Goal: Obtain resource: Obtain resource

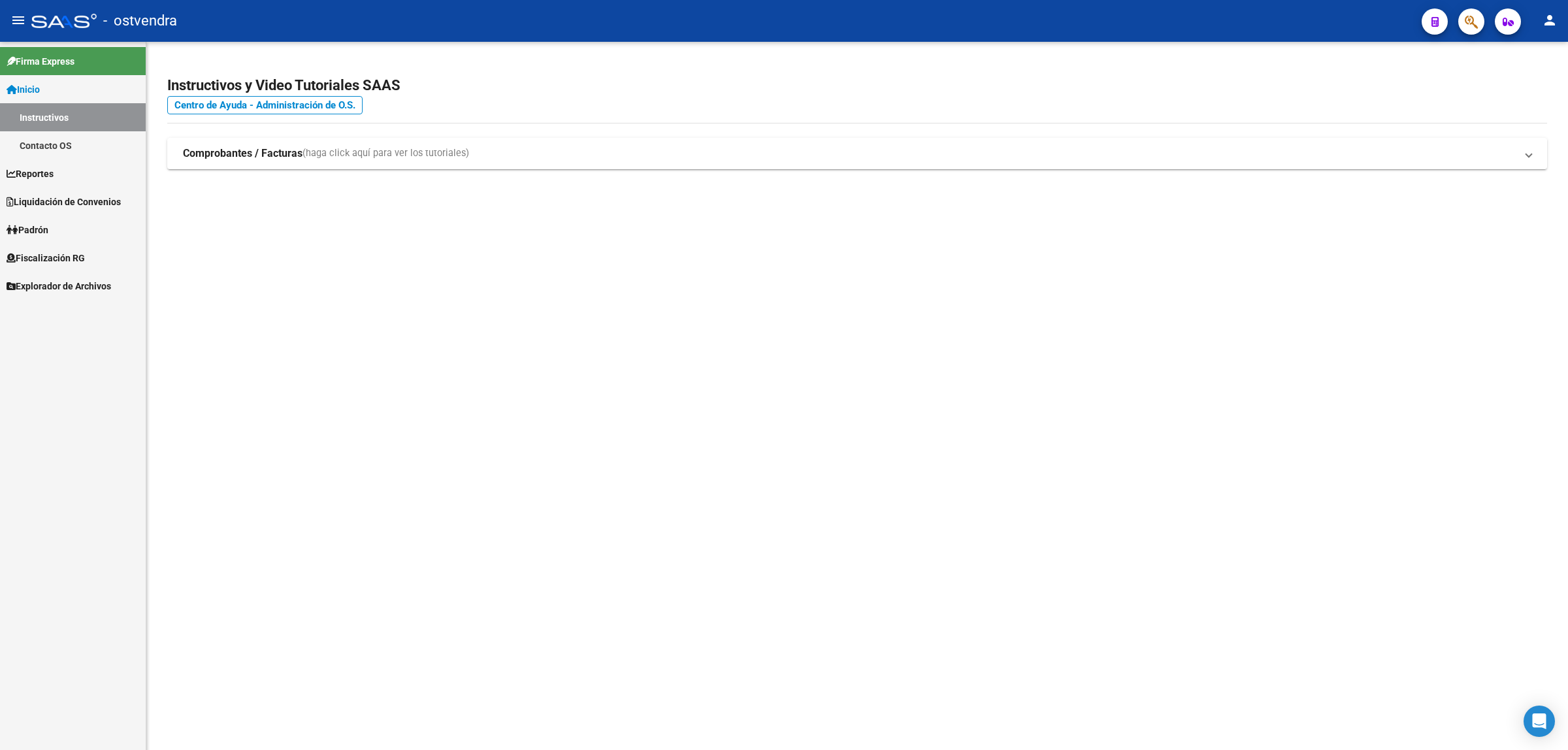
click at [63, 258] on span "Fiscalización RG" at bounding box center [45, 258] width 78 height 15
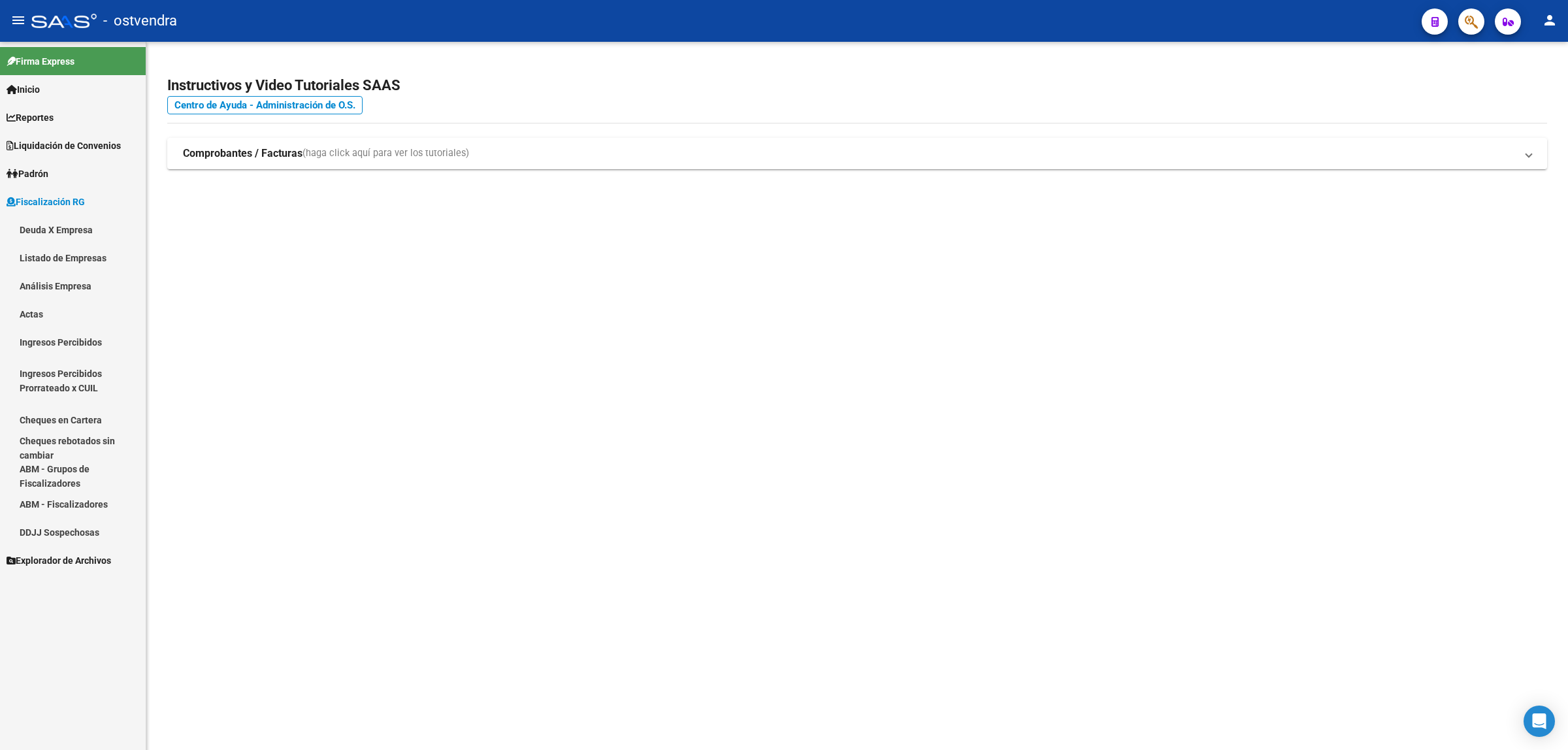
click at [53, 288] on link "Análisis Empresa" at bounding box center [72, 286] width 145 height 28
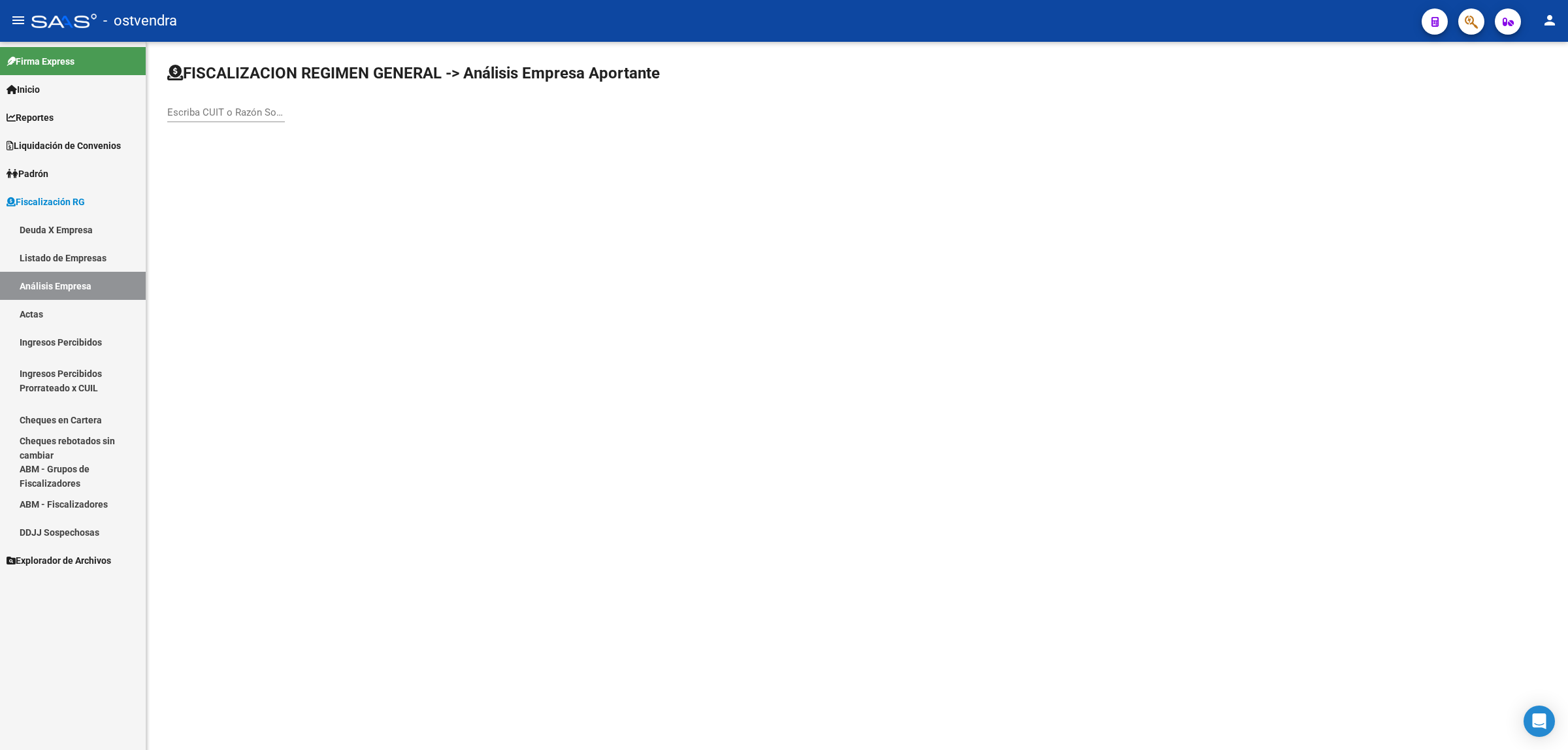
click at [229, 104] on div "Escriba CUIT o Razón Social para buscar" at bounding box center [226, 108] width 118 height 28
paste input "33588171979"
type input "33588171979"
click at [319, 148] on span "NIRO CONSTRUYE S. A." at bounding box center [363, 137] width 371 height 31
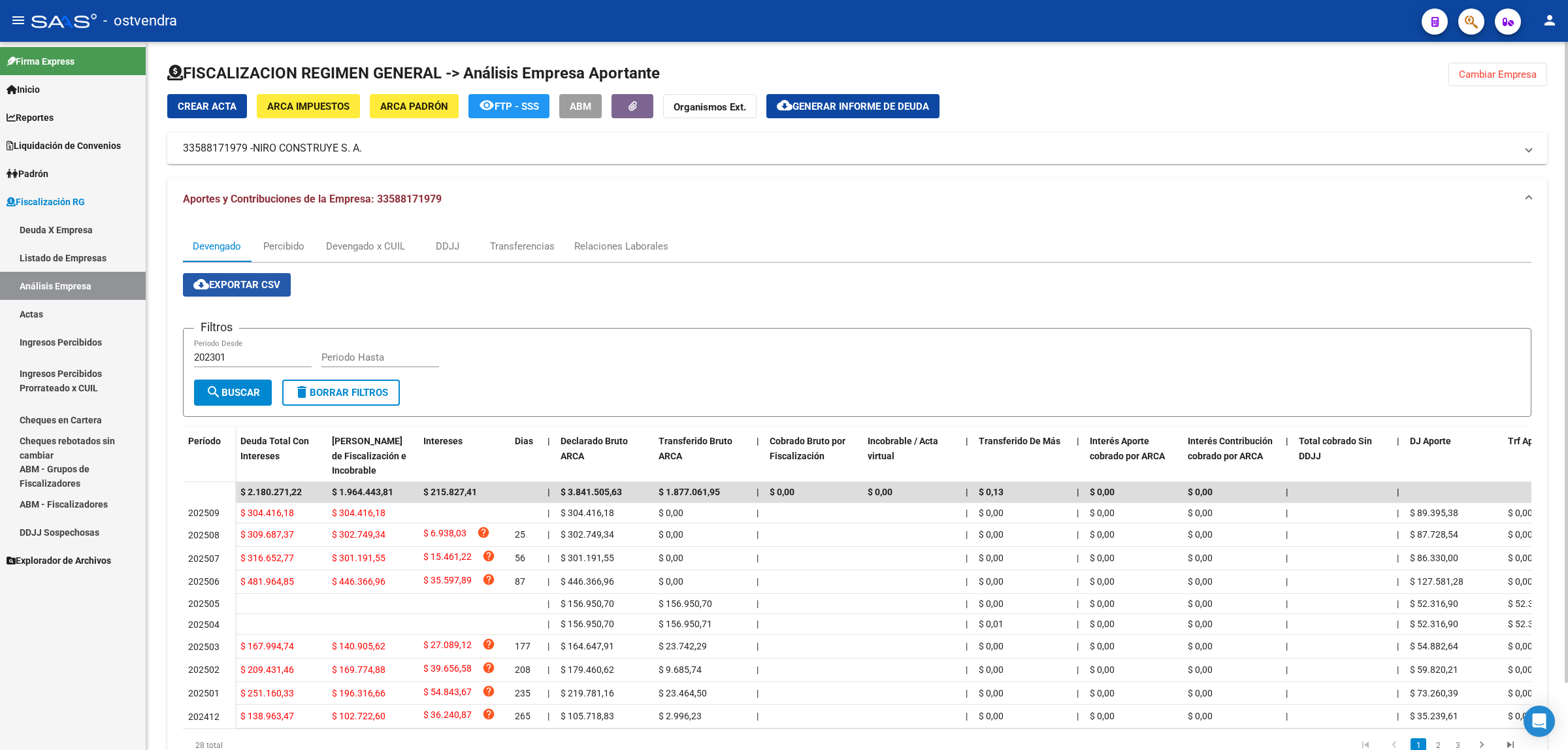
click at [239, 294] on button "cloud_download Exportar CSV" at bounding box center [237, 285] width 108 height 23
click at [381, 242] on div "Devengado x CUIL" at bounding box center [365, 246] width 79 height 15
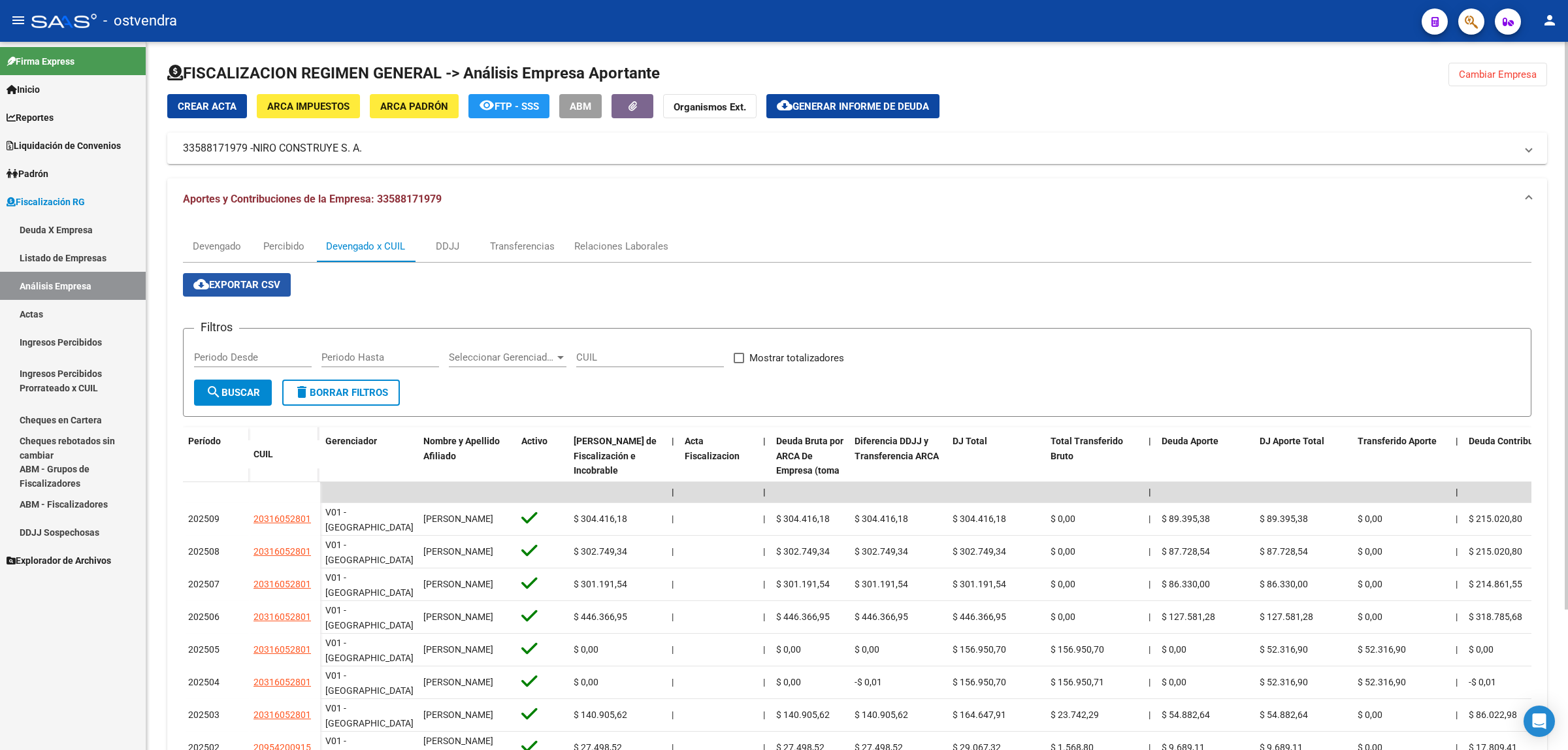
click at [262, 294] on button "cloud_download Exportar CSV" at bounding box center [237, 285] width 108 height 23
click at [860, 102] on span "Generar informe de deuda" at bounding box center [861, 107] width 137 height 12
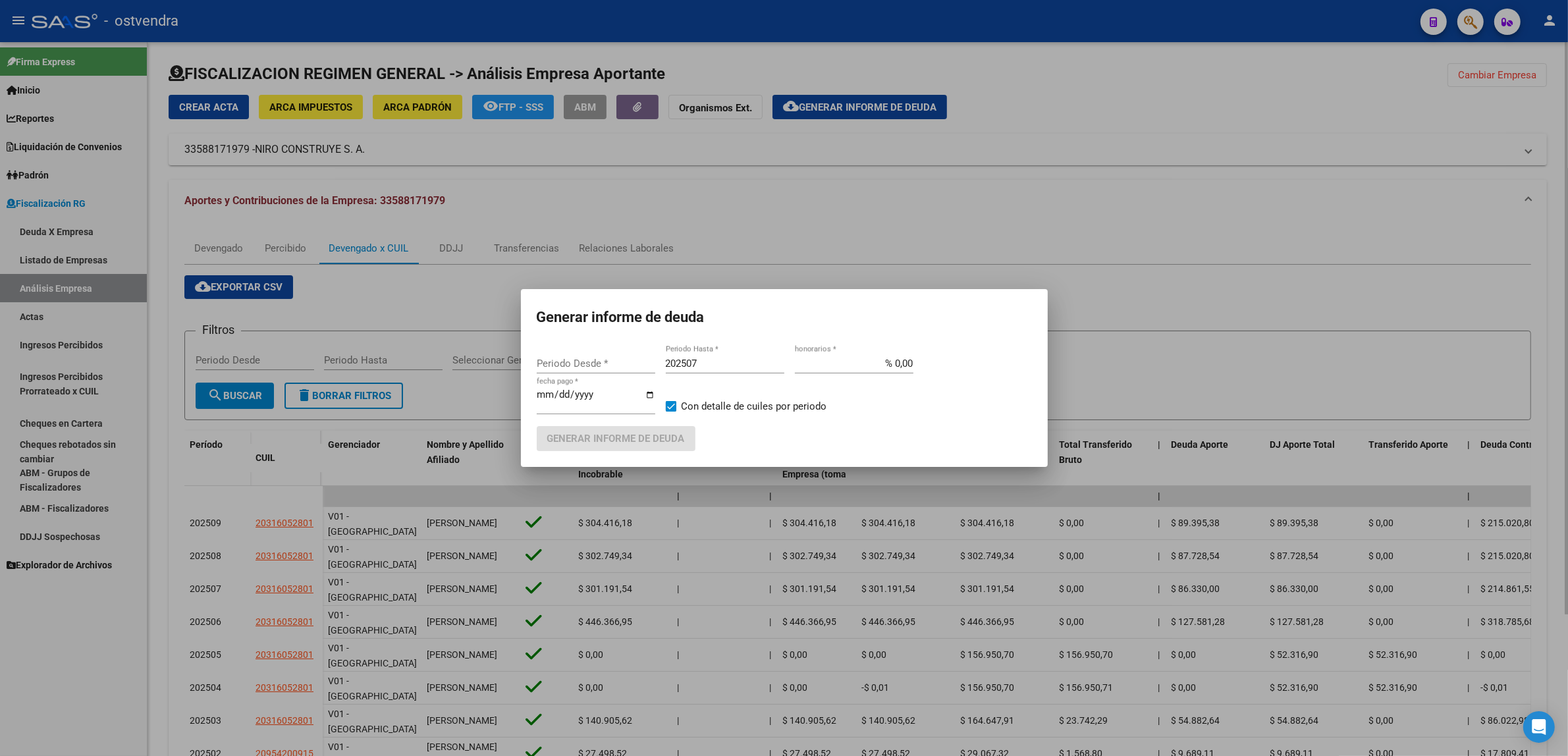
type input "202301"
click at [749, 364] on input "202507" at bounding box center [725, 364] width 119 height 12
type input "202509"
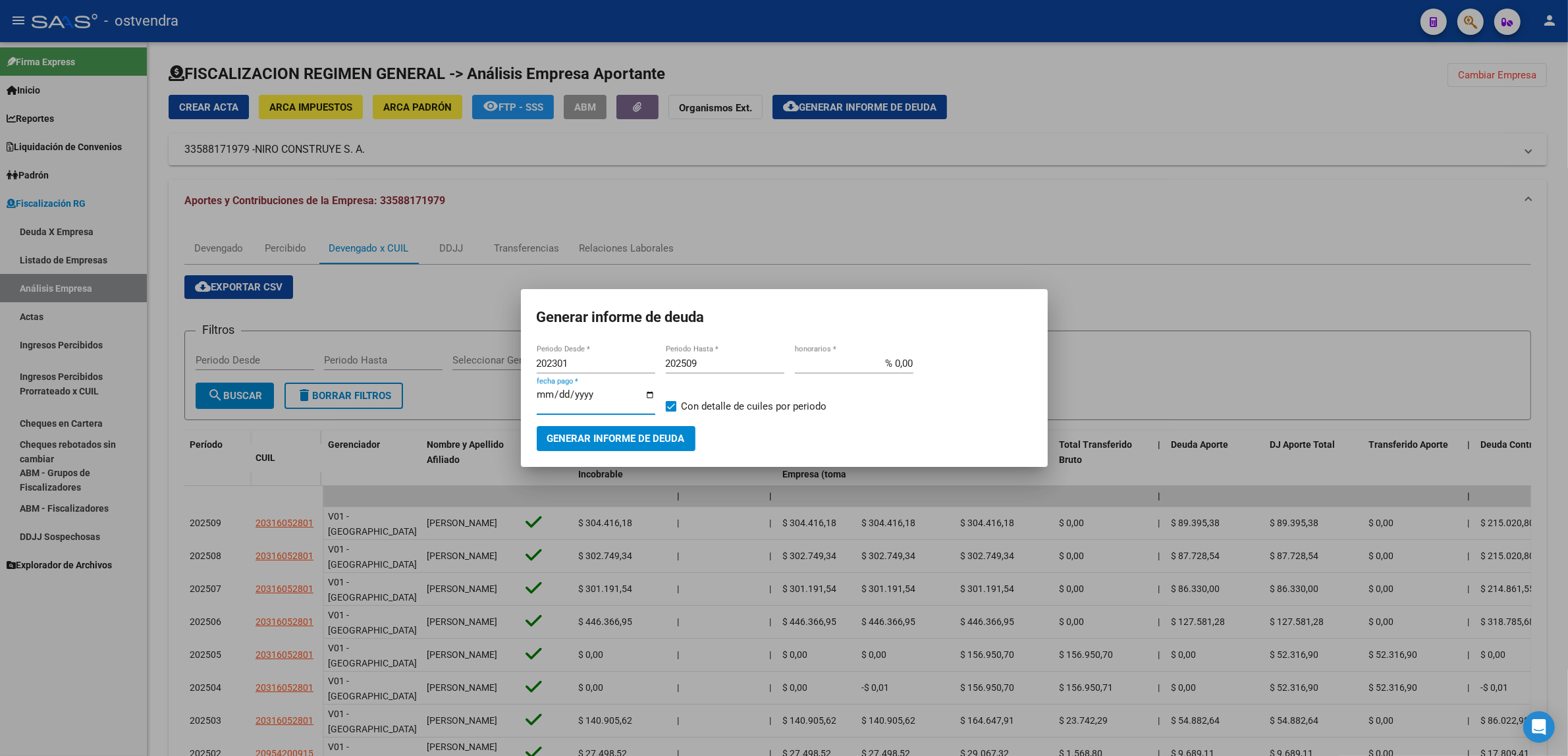
type input "[DATE]"
click at [621, 441] on span "Generar informe de deuda" at bounding box center [616, 439] width 138 height 12
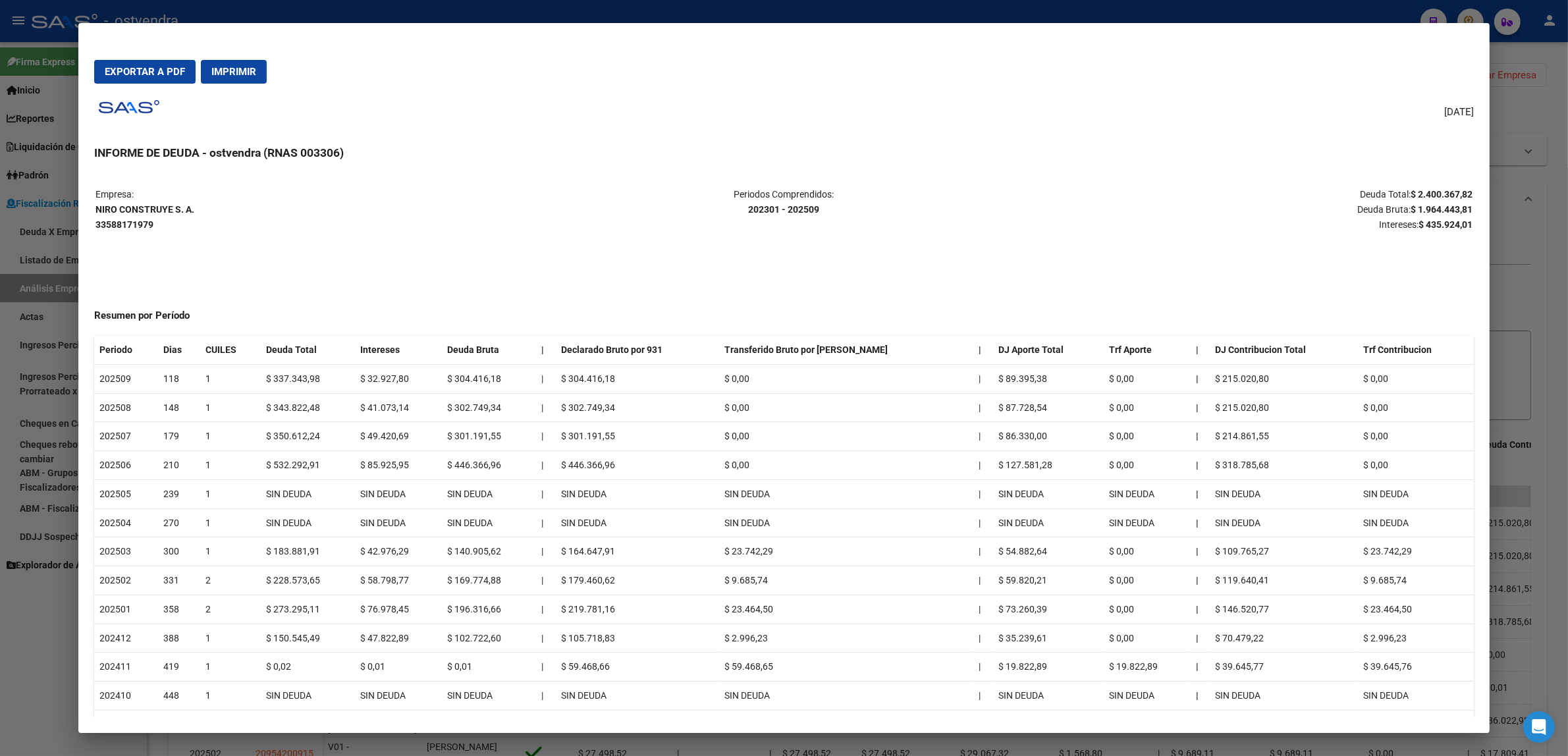
click at [147, 66] on span "Exportar a PDF" at bounding box center [144, 71] width 80 height 12
click at [137, 222] on strong "NIRO CONSTRUYE S. A. 33588171979" at bounding box center [145, 216] width 99 height 26
copy strong "33588171979"
click at [1529, 219] on div at bounding box center [784, 378] width 1568 height 756
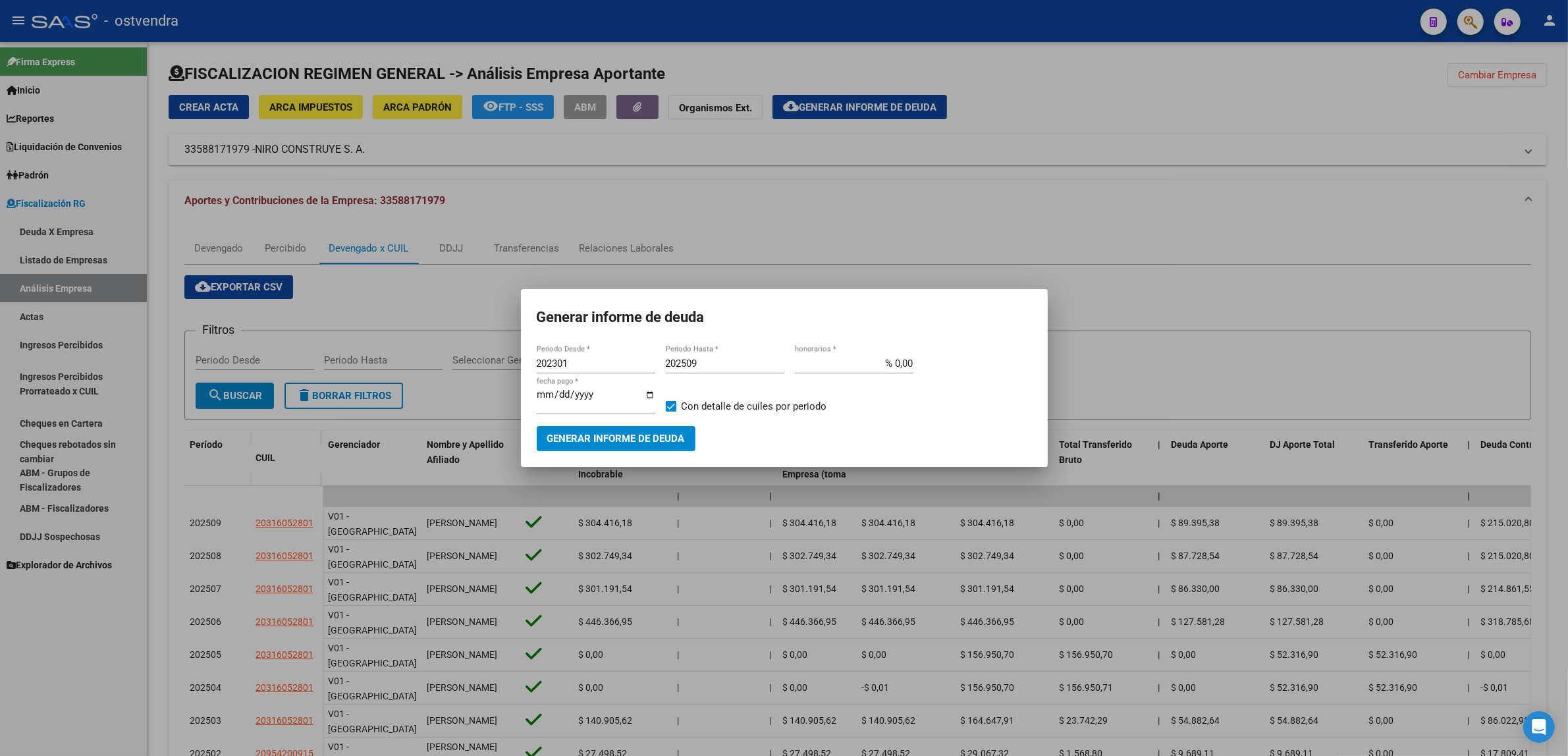
click at [1529, 219] on div at bounding box center [784, 378] width 1568 height 756
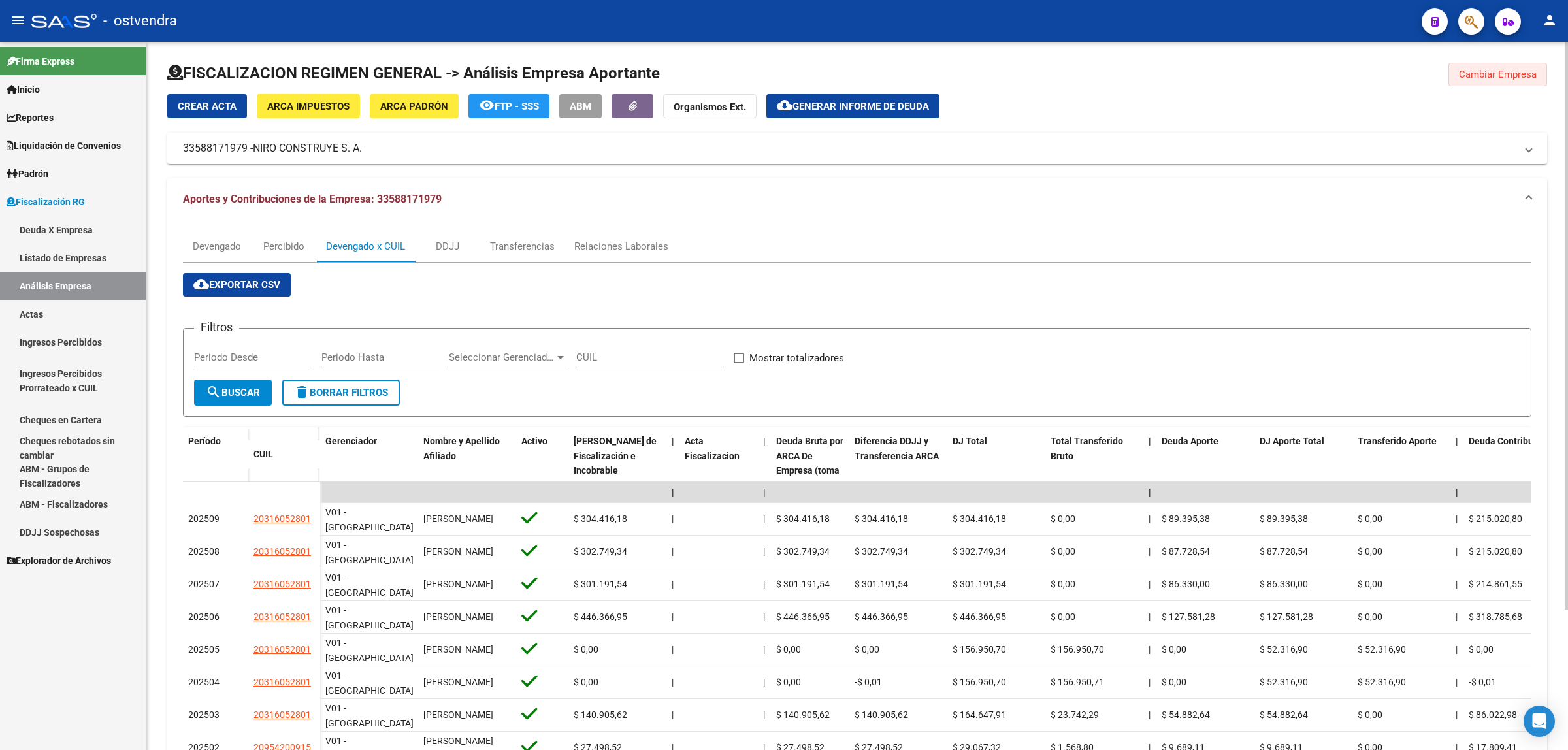
click at [1456, 64] on button "Cambiar Empresa" at bounding box center [1498, 74] width 99 height 23
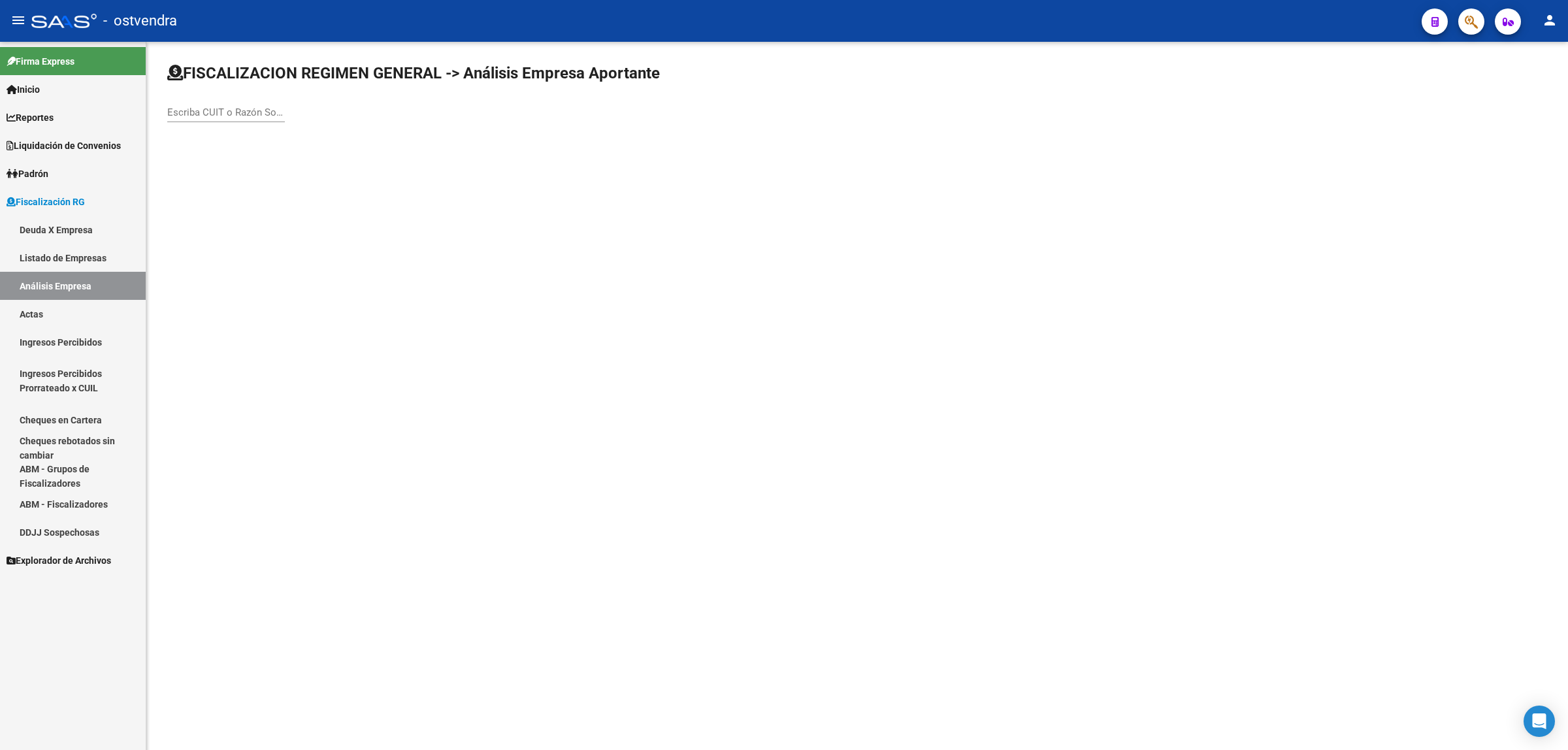
click at [223, 103] on div "Escriba CUIT o Razón Social para buscar" at bounding box center [226, 108] width 118 height 28
paste input "30717560651"
type input "30717560651"
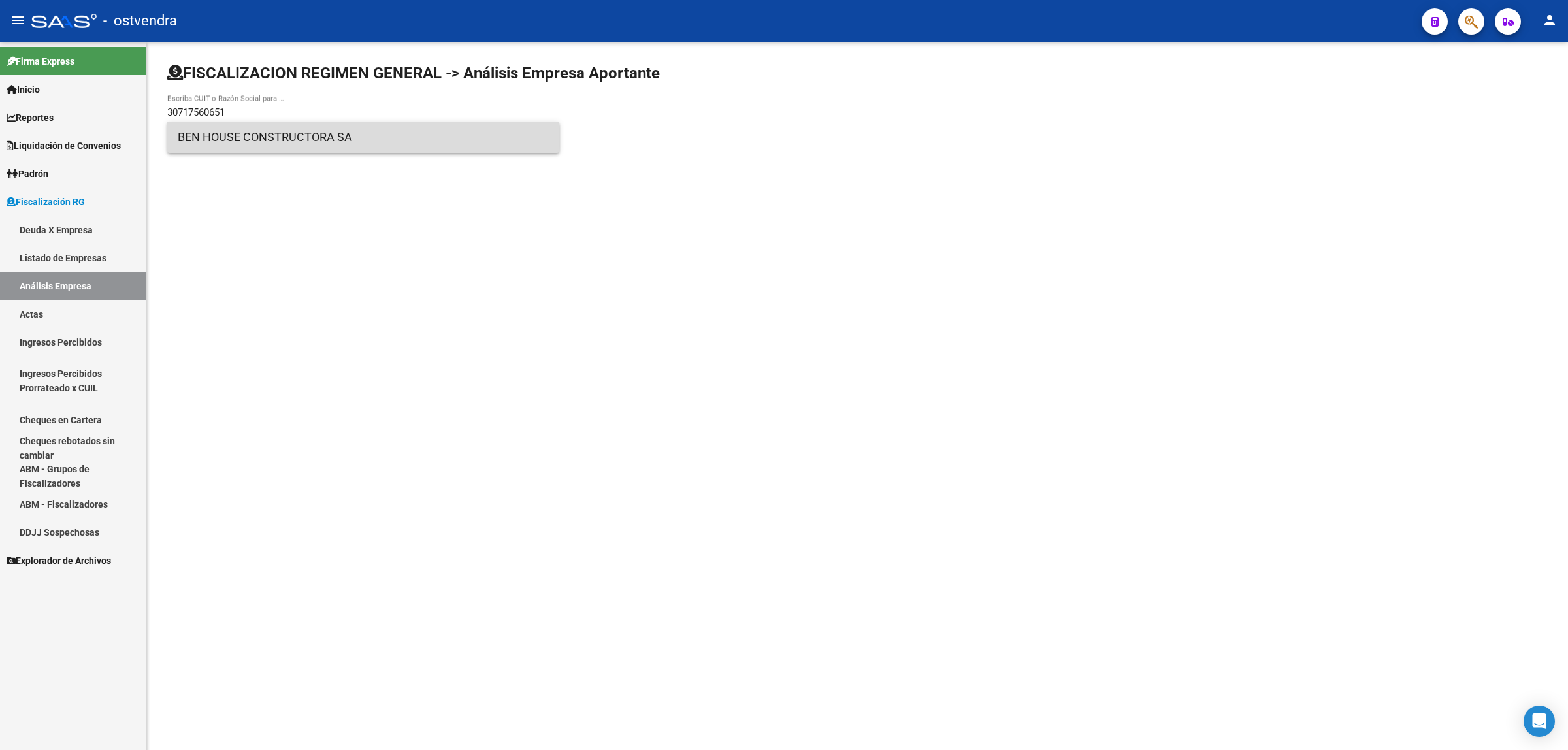
click at [381, 142] on span "BEN HOUSE CONSTRUCTORA SA" at bounding box center [363, 137] width 371 height 31
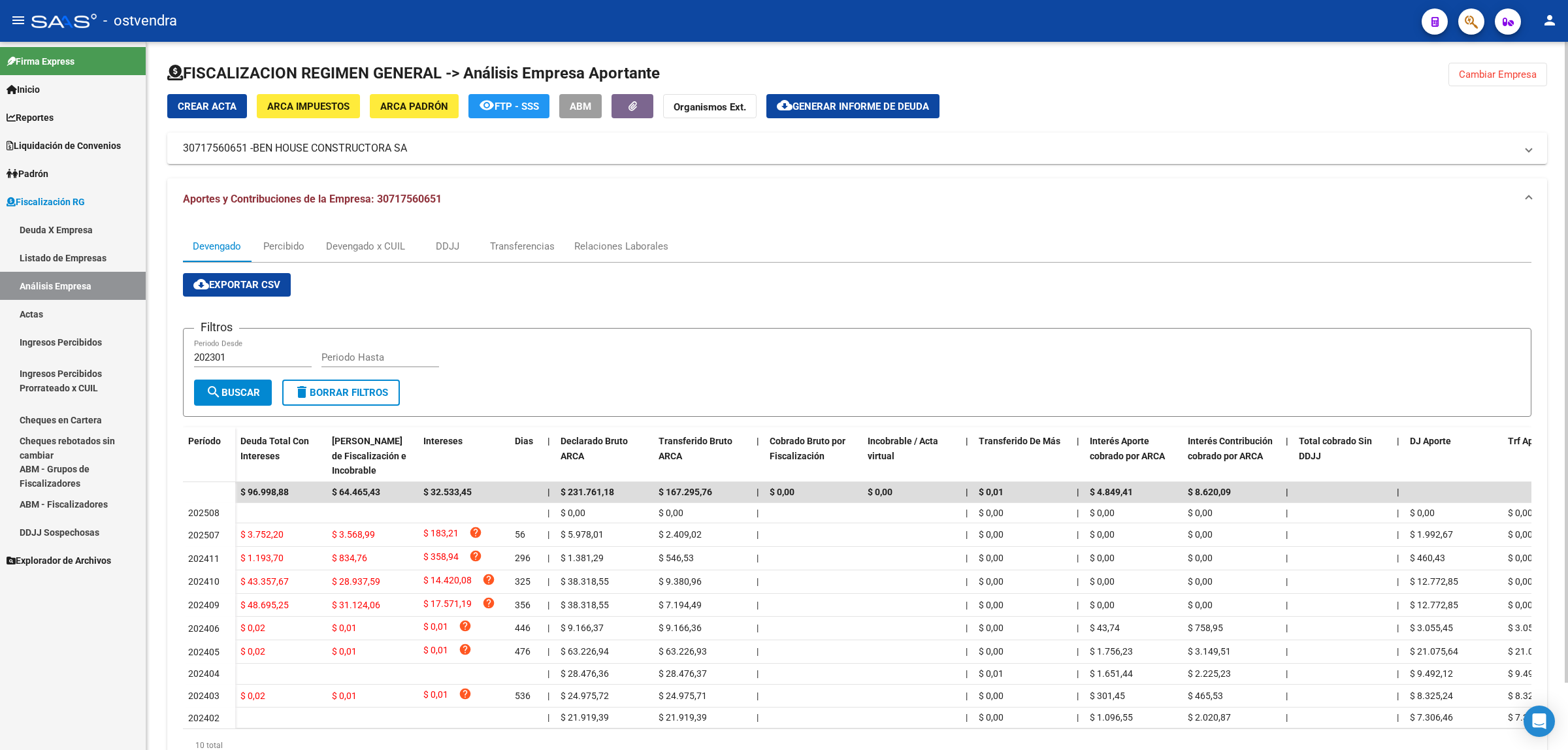
click at [265, 288] on span "cloud_download Exportar CSV" at bounding box center [237, 285] width 87 height 12
click at [345, 240] on div "Devengado x CUIL" at bounding box center [365, 246] width 79 height 15
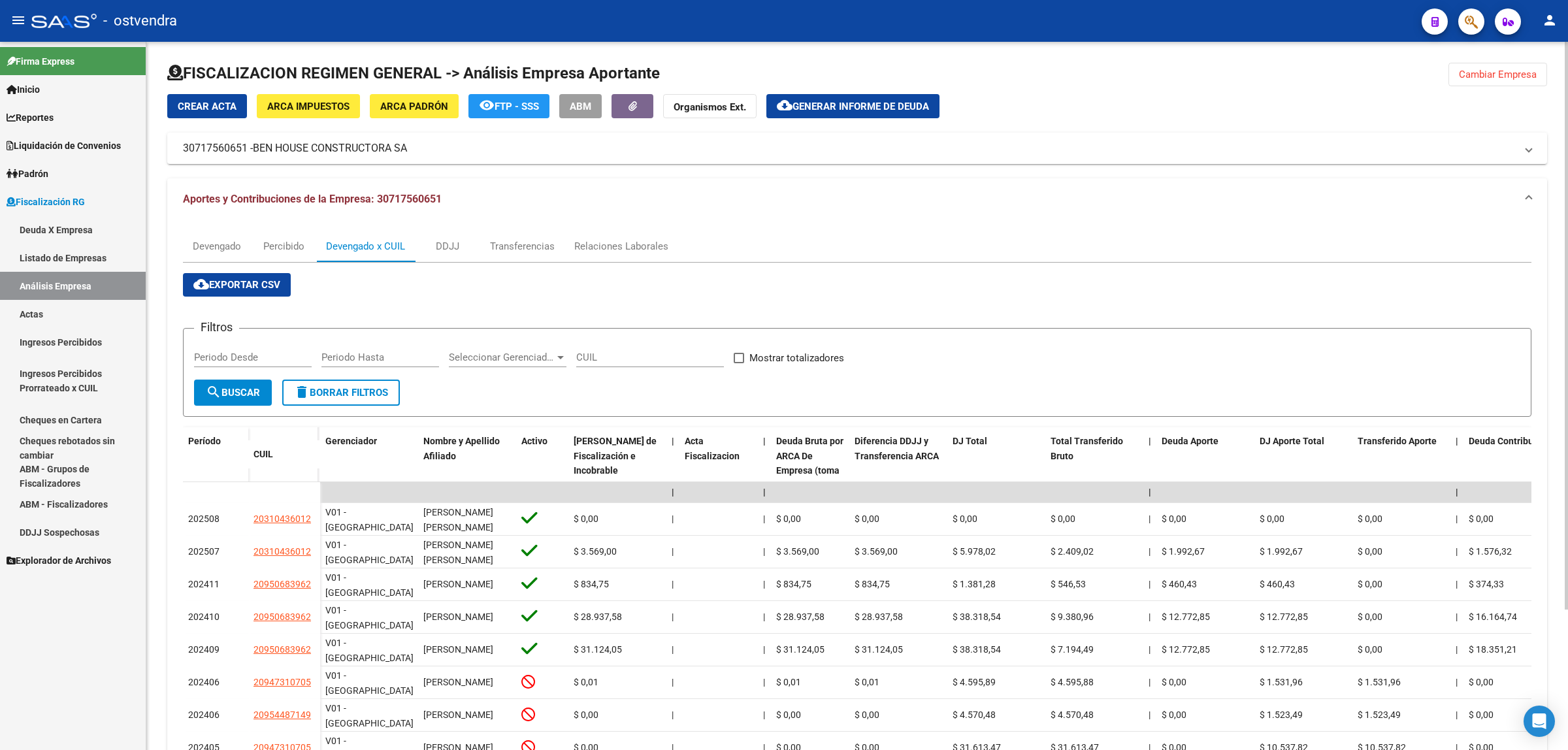
click at [254, 279] on span "cloud_download Exportar CSV" at bounding box center [237, 285] width 87 height 12
click at [887, 96] on button "cloud_download Generar informe de deuda" at bounding box center [853, 106] width 173 height 24
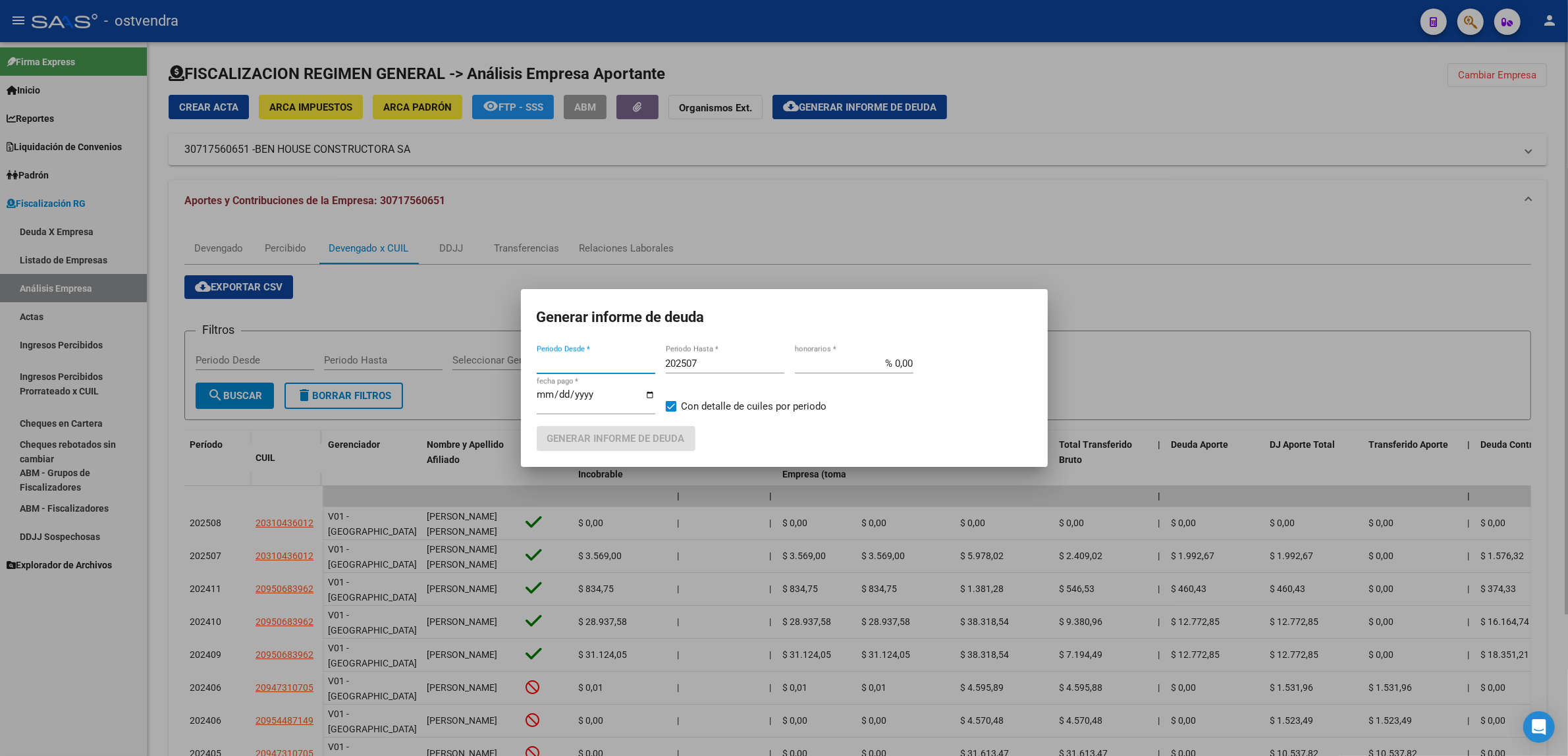
type input "202301"
click at [753, 379] on div "202507 Periodo Hasta *" at bounding box center [725, 370] width 119 height 32
click at [753, 367] on input "202507" at bounding box center [725, 364] width 119 height 12
type input "202509"
click at [558, 390] on input "[DATE]" at bounding box center [596, 400] width 119 height 21
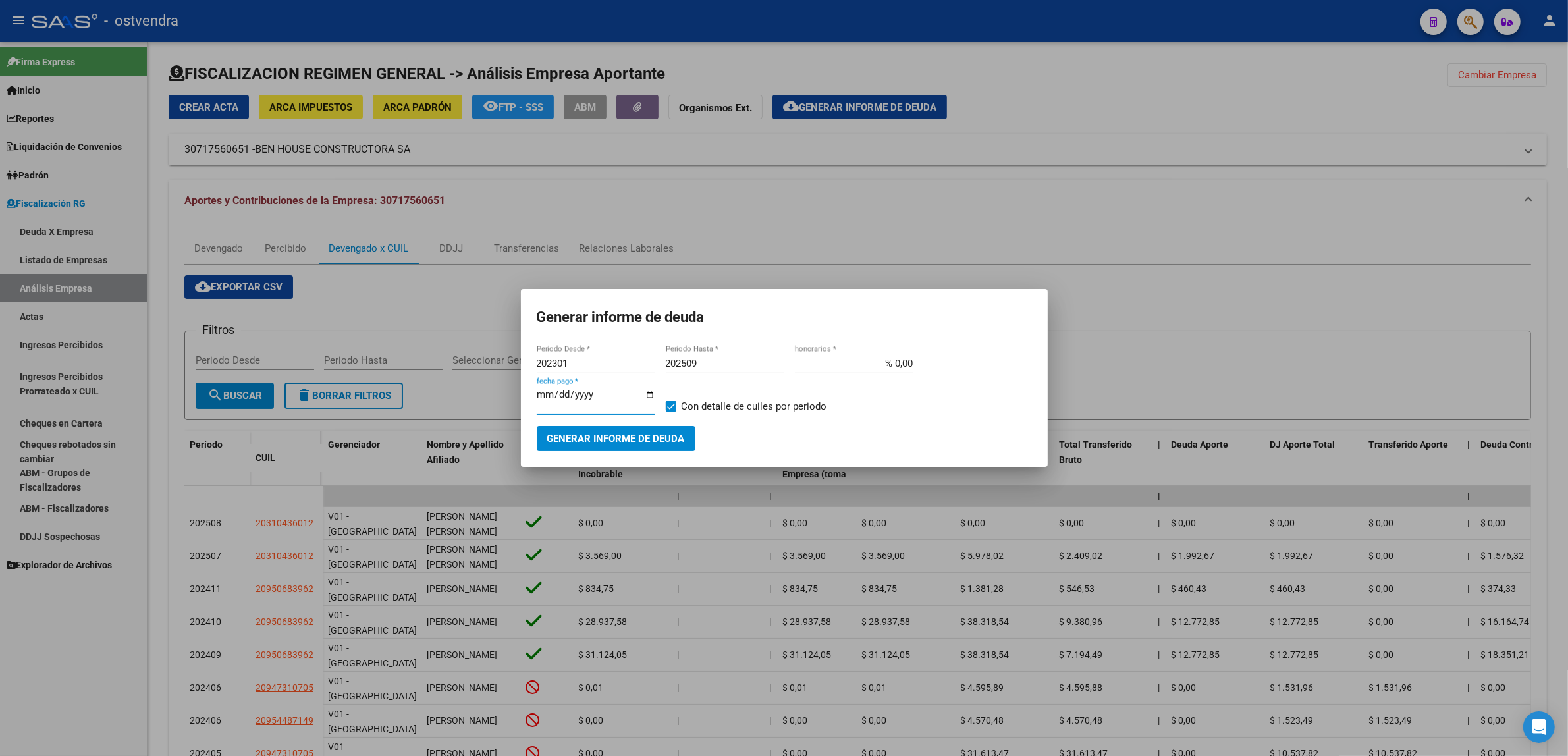
type input "[DATE]"
click at [607, 445] on button "Generar informe de deuda" at bounding box center [616, 438] width 159 height 24
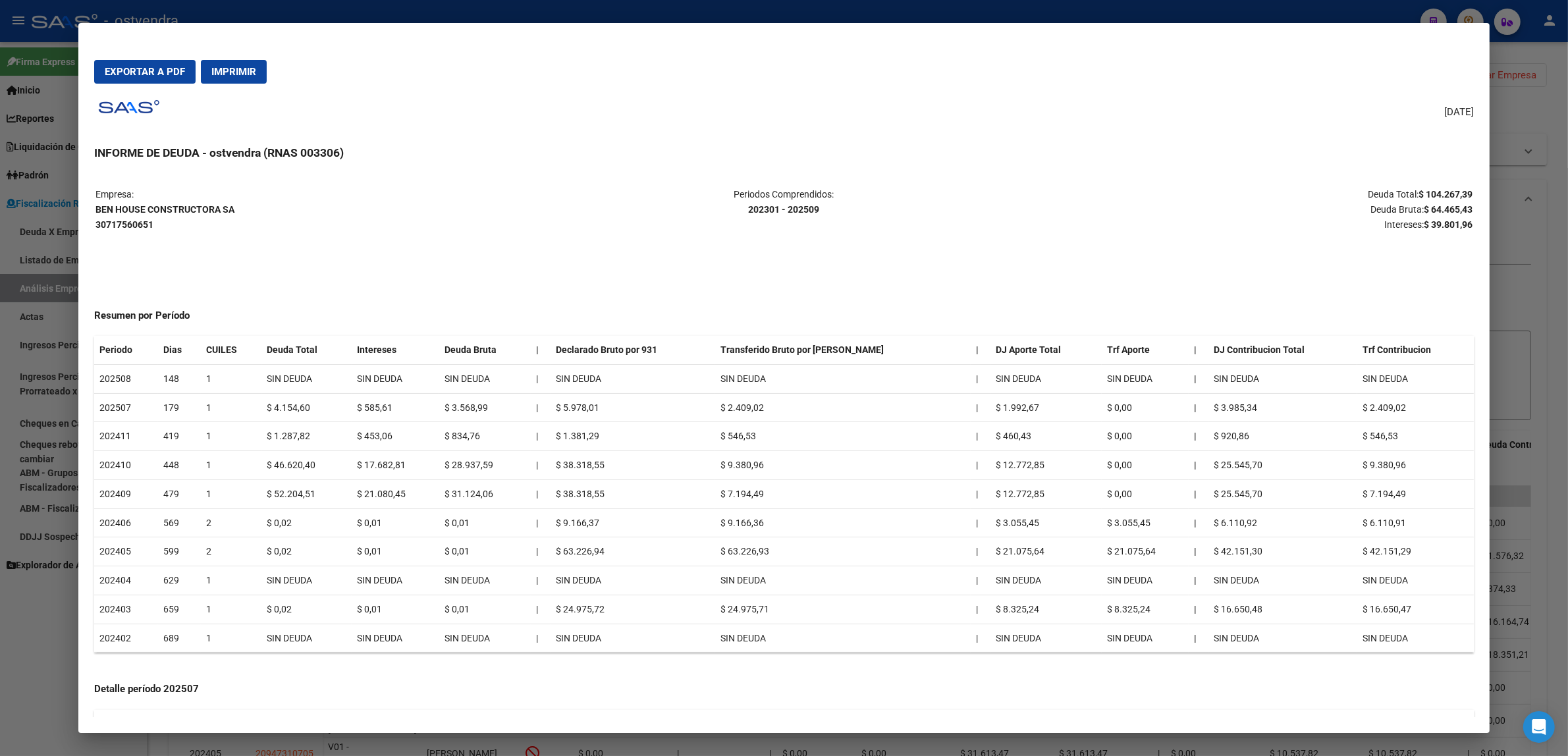
click at [150, 72] on span "Exportar a PDF" at bounding box center [144, 71] width 80 height 12
click at [1502, 384] on div at bounding box center [784, 378] width 1568 height 756
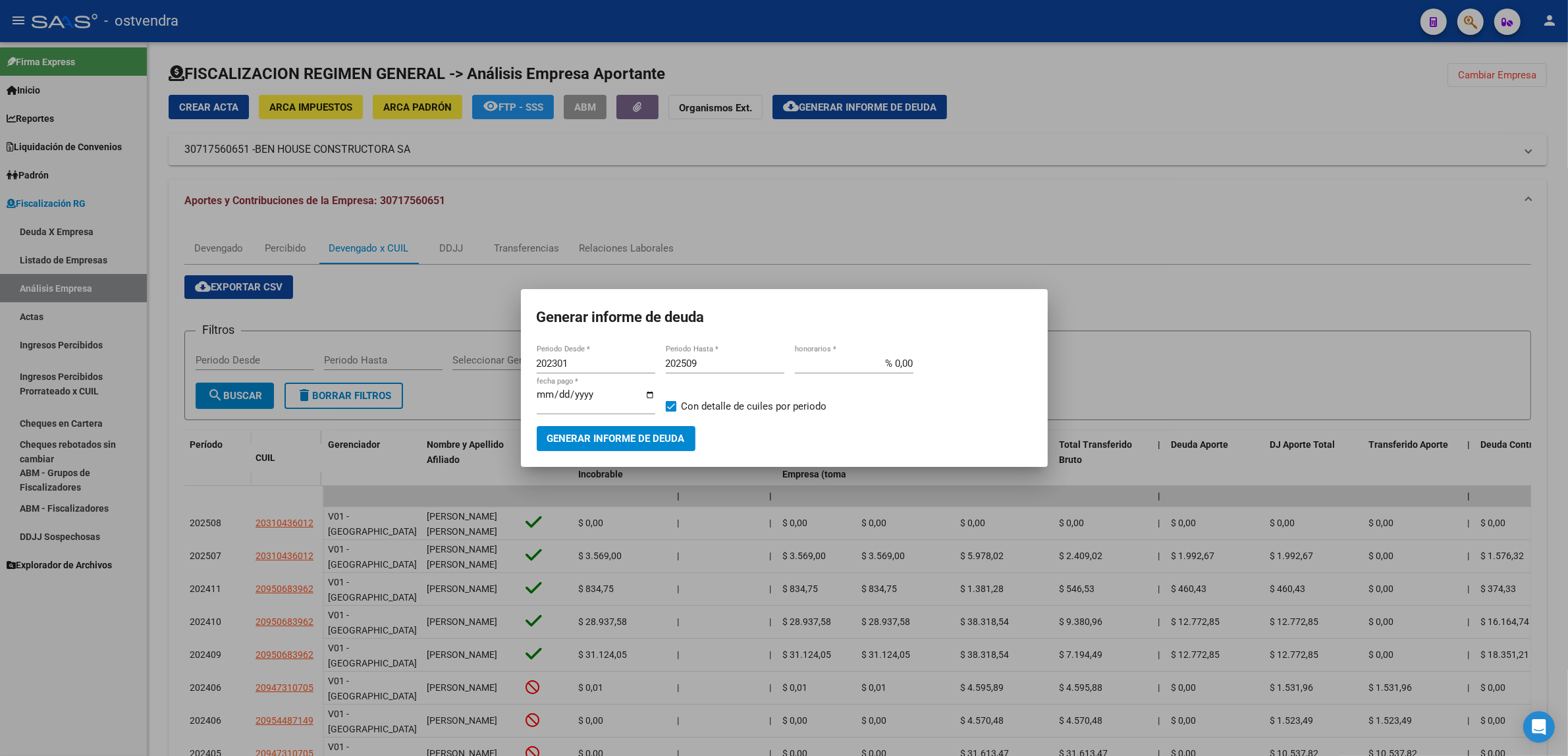
click at [1522, 384] on div at bounding box center [784, 378] width 1568 height 756
click at [1522, 384] on form "Filtros Periodo Desde Periodo Hasta Seleccionar Gerenciador Seleccionar Gerenci…" at bounding box center [857, 375] width 1347 height 90
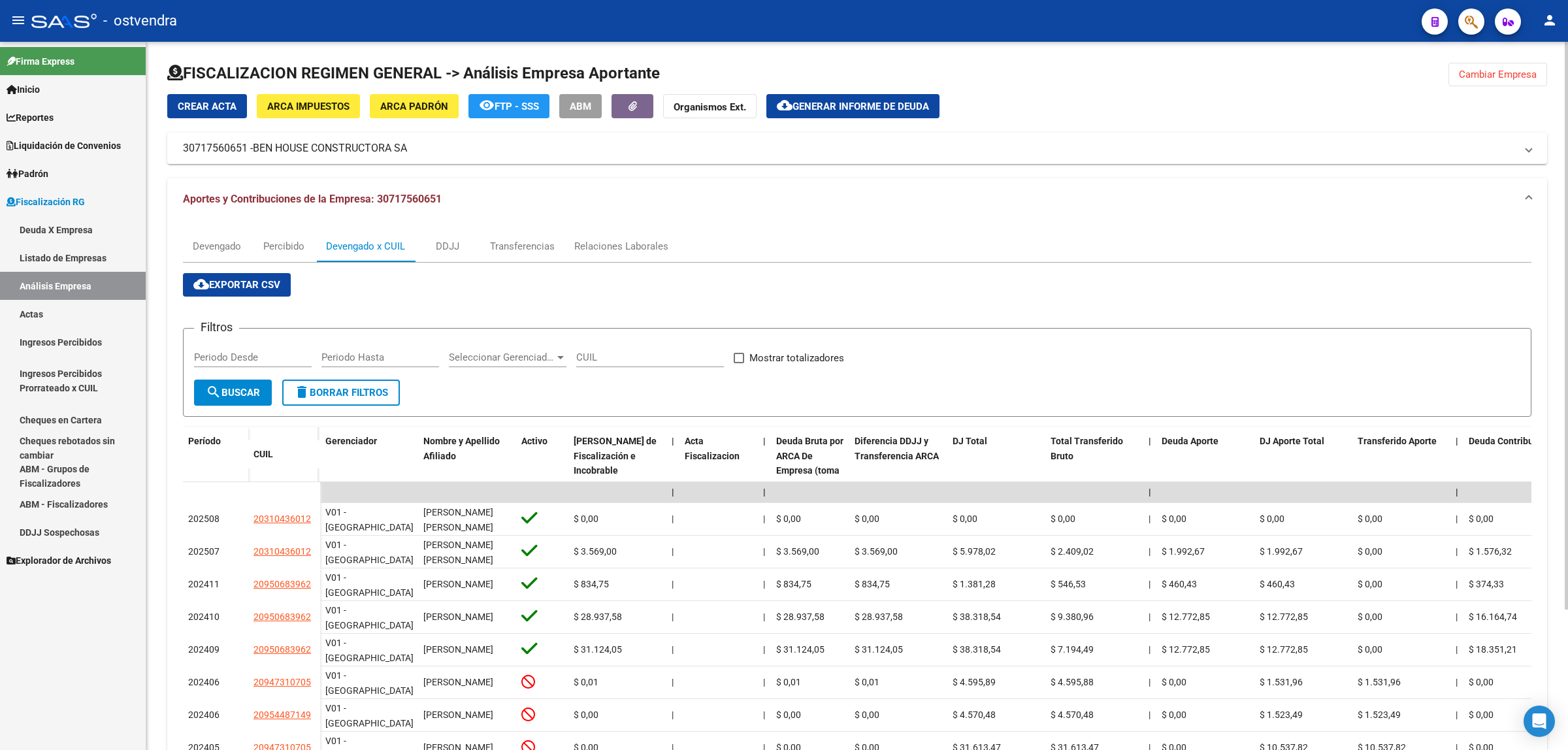
click at [1485, 86] on div at bounding box center [857, 78] width 1380 height 31
click at [1492, 83] on button "Cambiar Empresa" at bounding box center [1498, 74] width 99 height 23
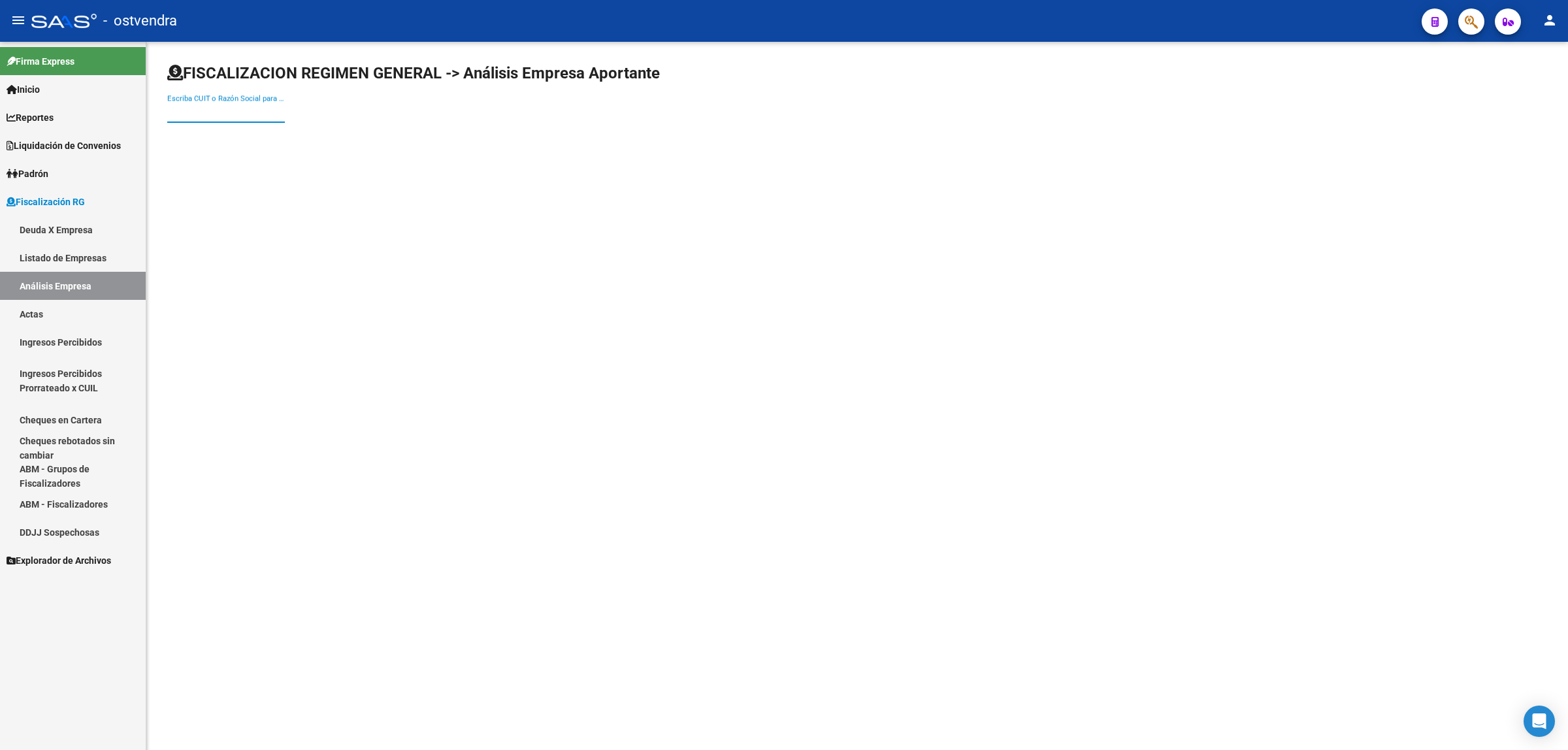
click at [262, 111] on input "Escriba CUIT o Razón Social para buscar" at bounding box center [226, 112] width 118 height 12
paste input "33639585889"
type input "33639585889"
click at [223, 145] on span "[PERSON_NAME] S A" at bounding box center [363, 137] width 371 height 31
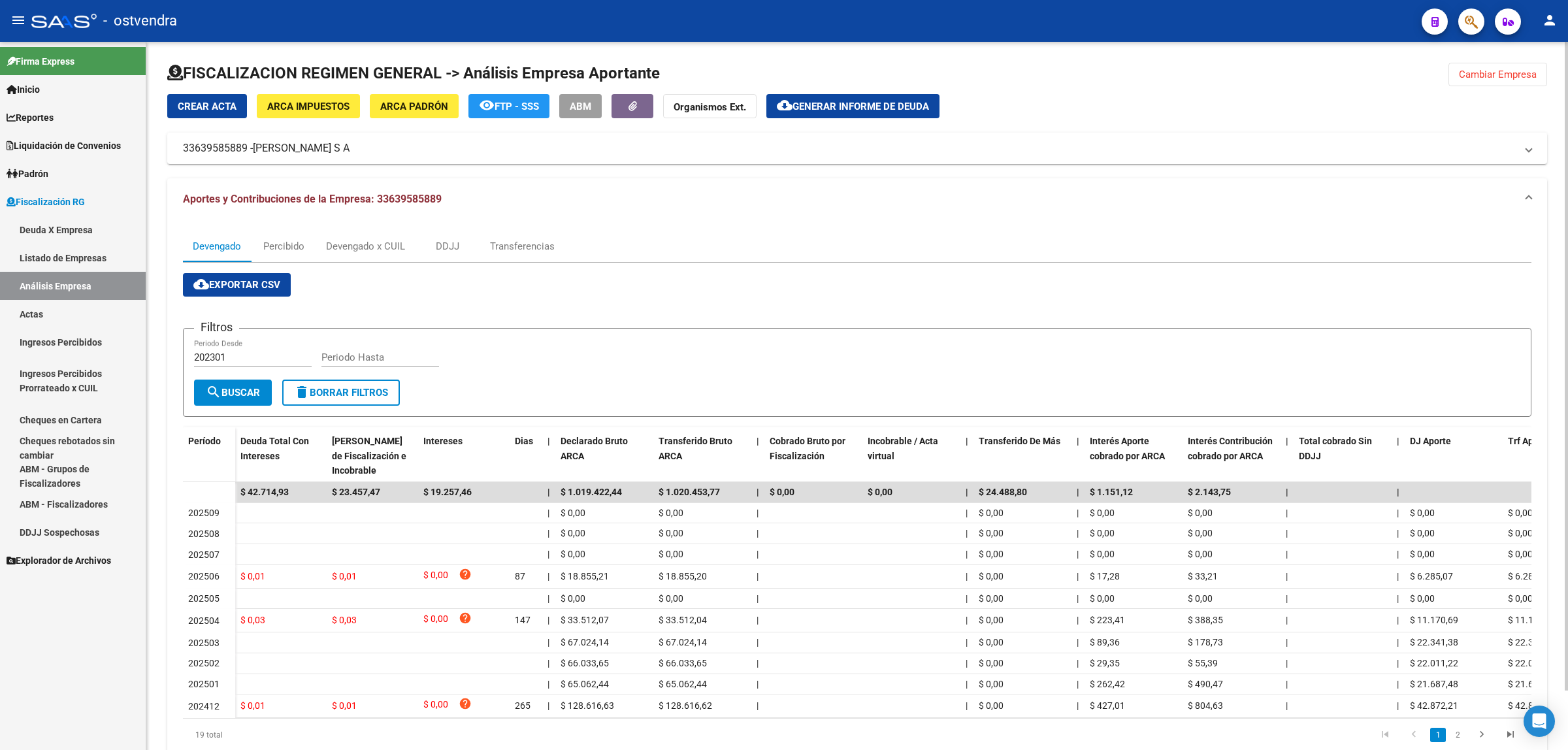
click at [269, 286] on span "cloud_download Exportar CSV" at bounding box center [237, 285] width 87 height 12
click at [351, 243] on div "Devengado x CUIL" at bounding box center [365, 246] width 79 height 15
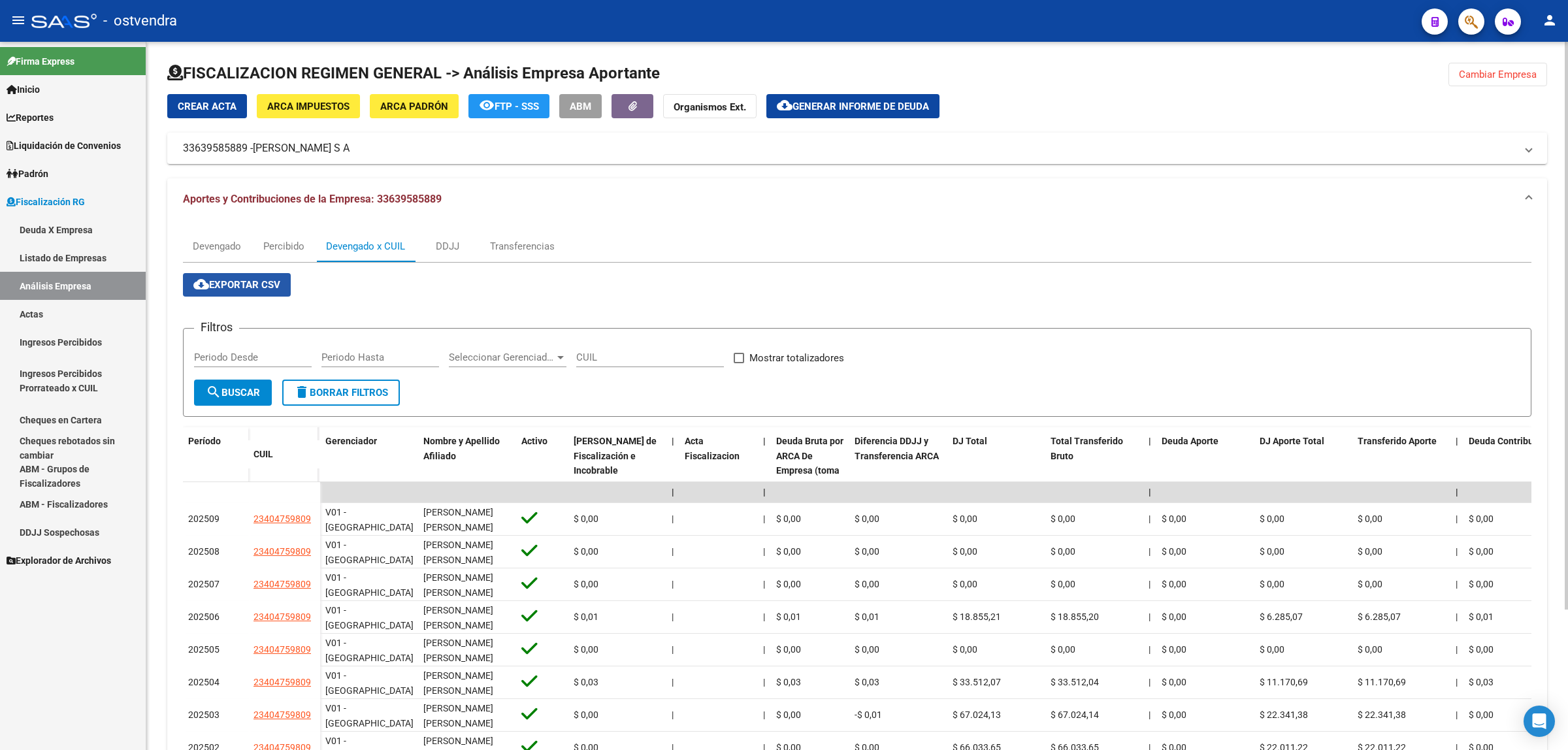
click at [251, 291] on button "cloud_download Exportar CSV" at bounding box center [237, 285] width 108 height 23
click at [893, 101] on span "Generar informe de deuda" at bounding box center [861, 107] width 137 height 12
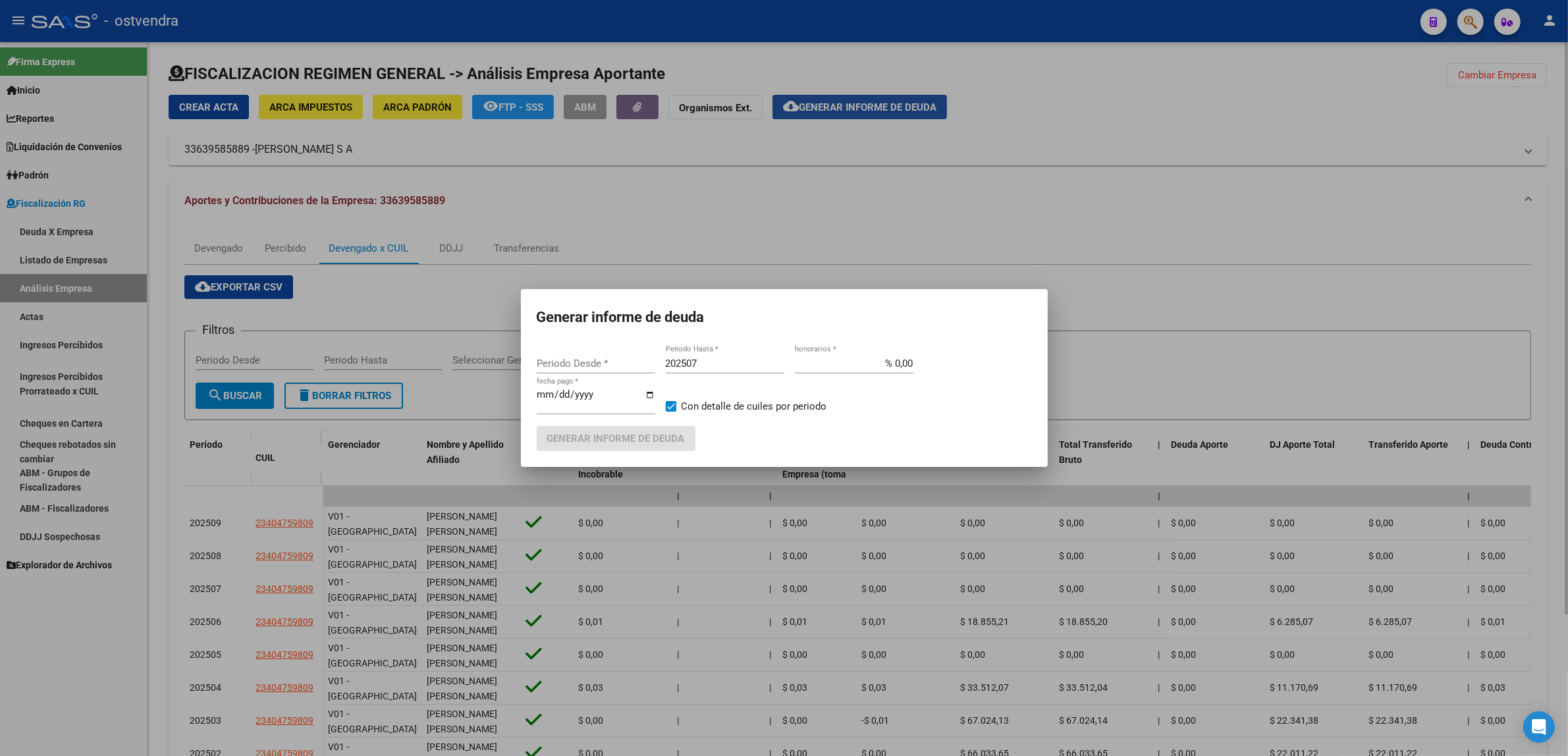
type input "202301"
click at [698, 362] on input "202507" at bounding box center [725, 364] width 119 height 12
type input "202509"
click at [553, 396] on input "[DATE]" at bounding box center [596, 400] width 119 height 21
type input "[DATE]"
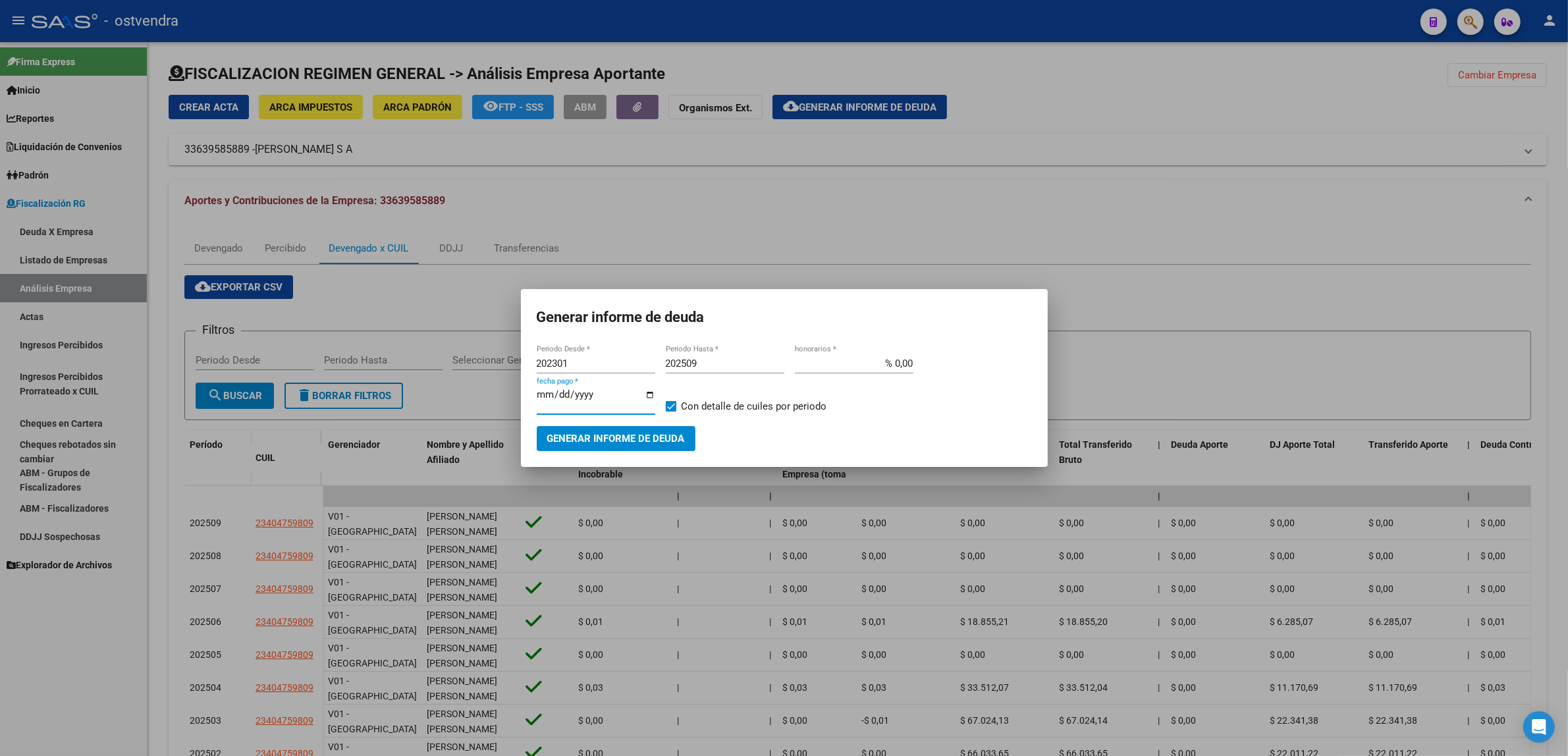
click at [624, 452] on mat-dialog-container "Generar informe de deuda 202301 Periodo Desde * 202509 Periodo Hasta * % 0,00 h…" at bounding box center [784, 378] width 527 height 177
click at [624, 433] on span "Generar informe de deuda" at bounding box center [616, 439] width 138 height 12
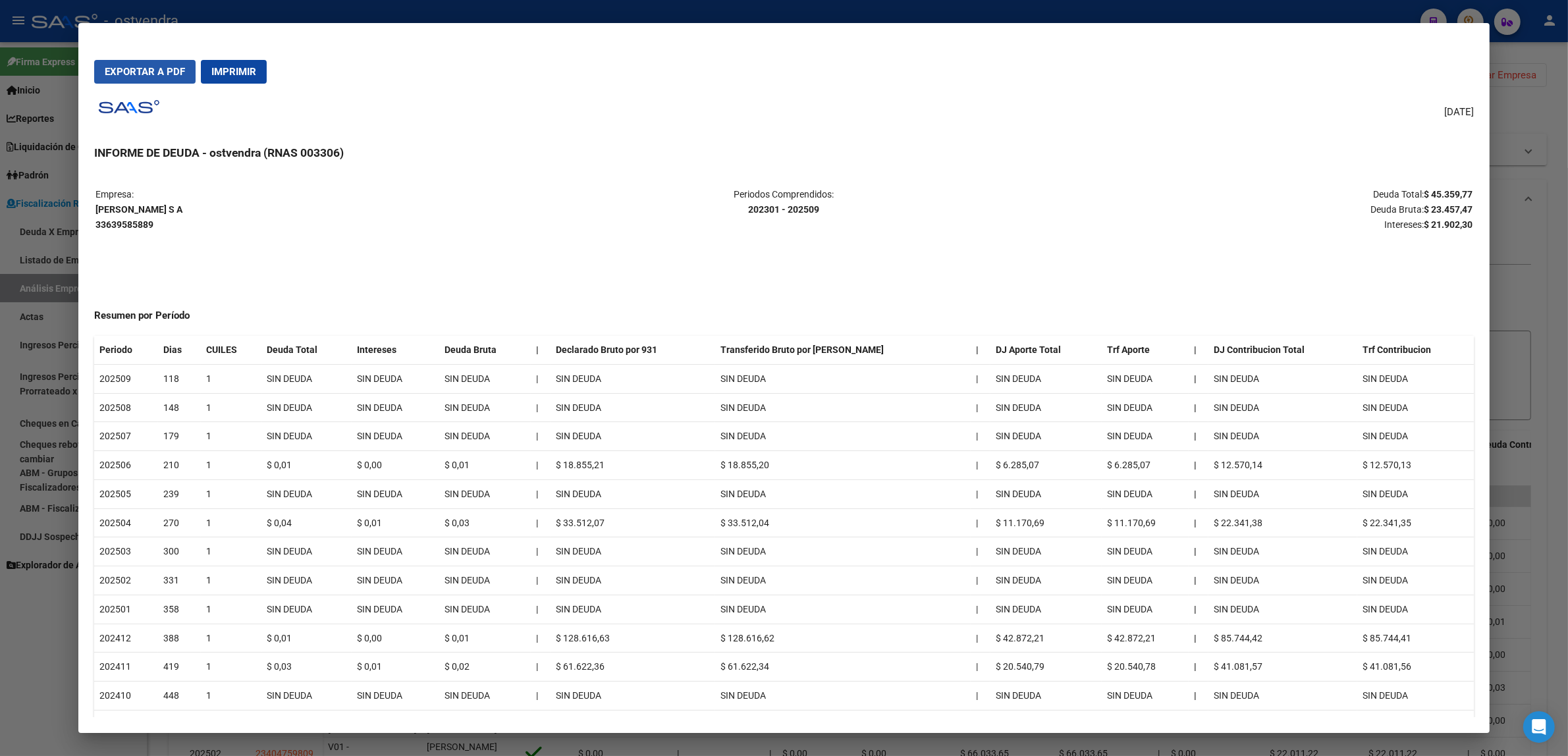
click at [140, 74] on span "Exportar a PDF" at bounding box center [144, 71] width 80 height 12
